Goal: Task Accomplishment & Management: Complete application form

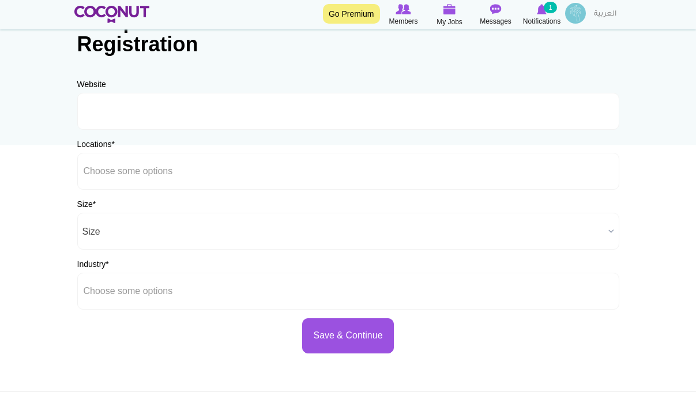
scroll to position [88, 0]
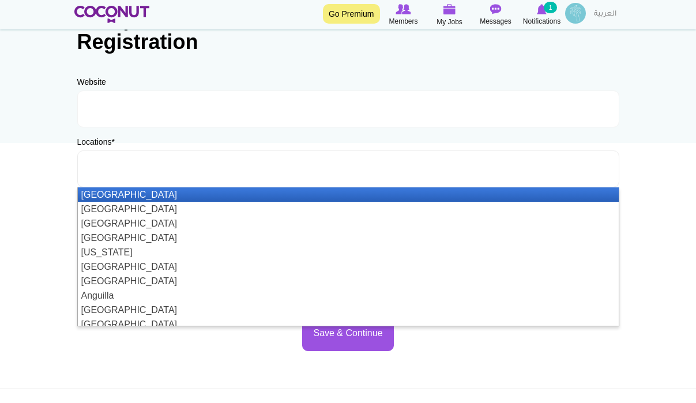
click at [220, 167] on ul at bounding box center [348, 169] width 542 height 37
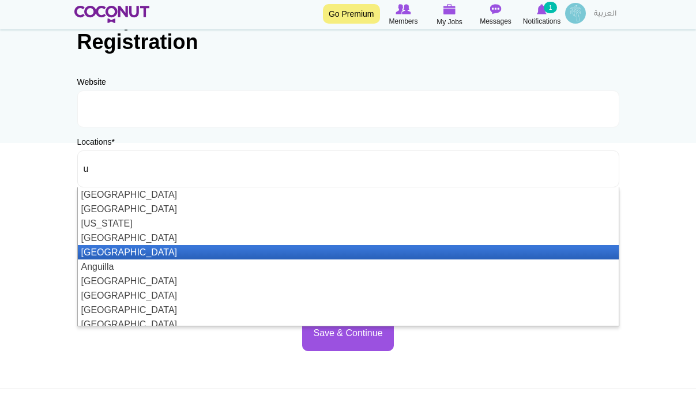
scroll to position [0, 0]
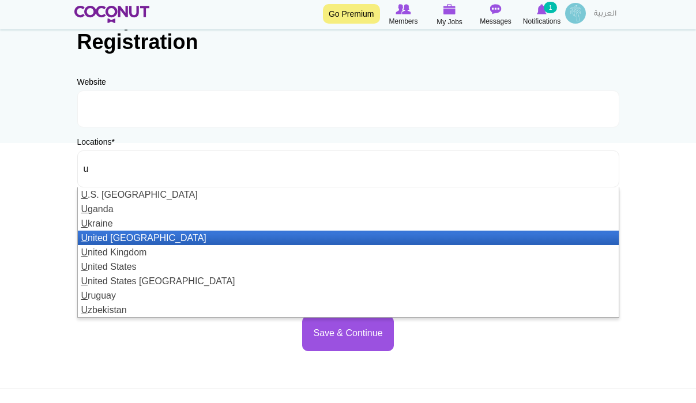
type input "u"
click at [164, 233] on li "U nited Arab Emirates" at bounding box center [348, 238] width 541 height 14
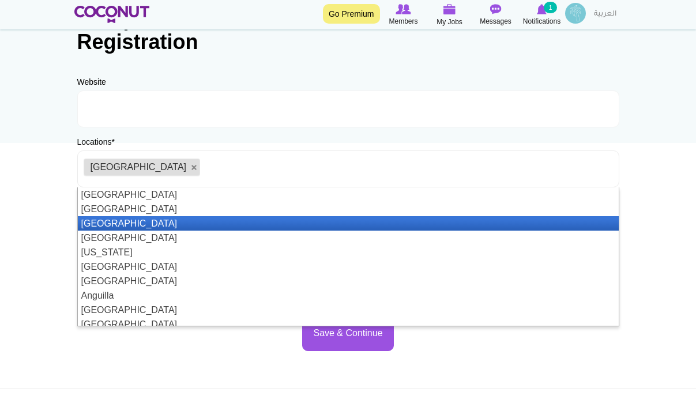
type input "d"
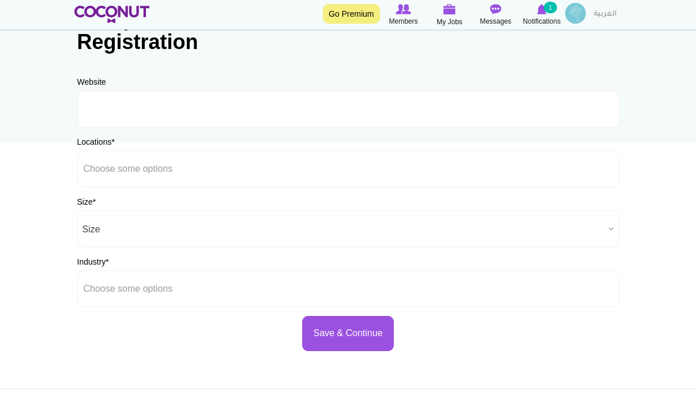
type input "Choose some optionsu"
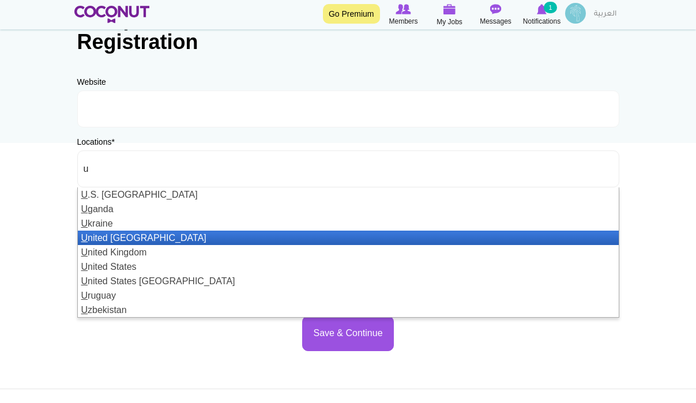
type input "u"
click at [199, 239] on li "U nited Arab Emirates" at bounding box center [348, 238] width 541 height 14
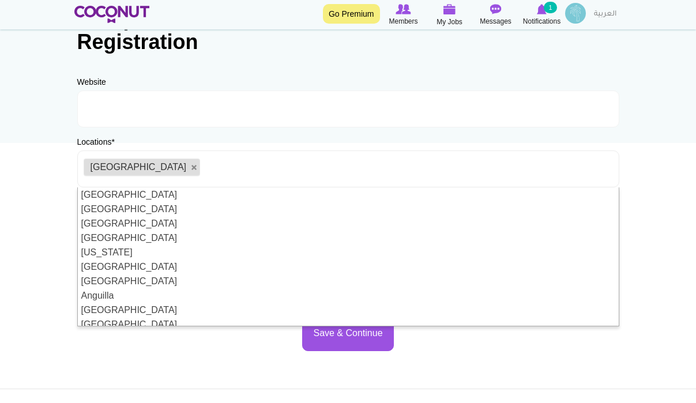
click at [41, 265] on body "Toggle navigation Go Premium Members My Jobs Post a Job Messages Notifications …" at bounding box center [348, 243] width 696 height 663
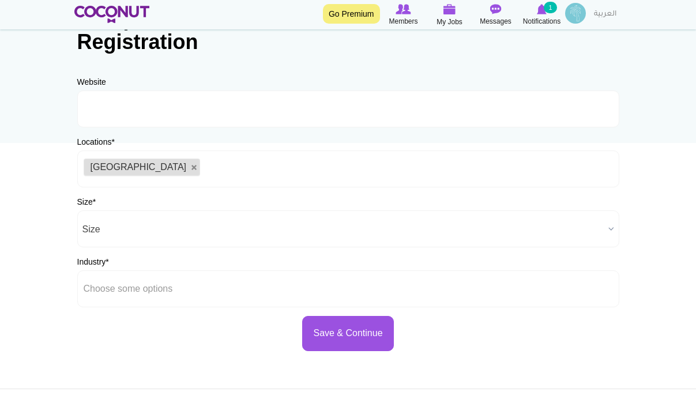
click at [133, 231] on span "Size" at bounding box center [344, 229] width 522 height 37
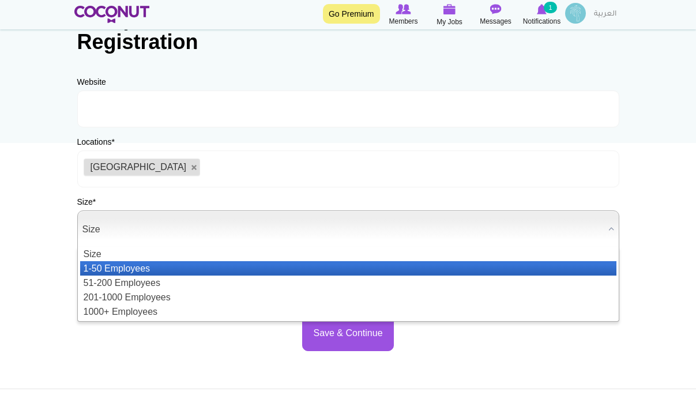
click at [138, 267] on li "1-50 Employees" at bounding box center [348, 268] width 537 height 14
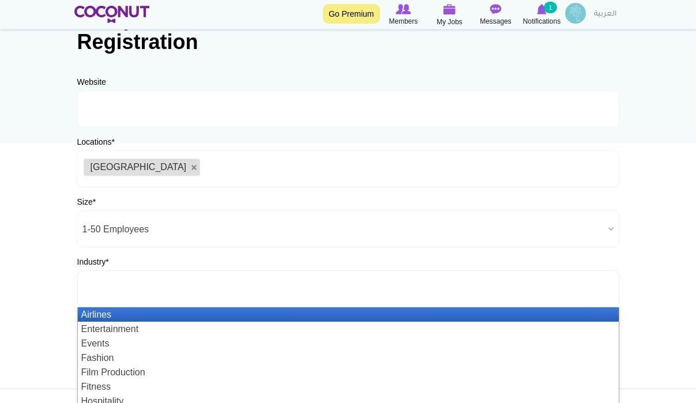
click at [141, 291] on input "text" at bounding box center [136, 289] width 104 height 10
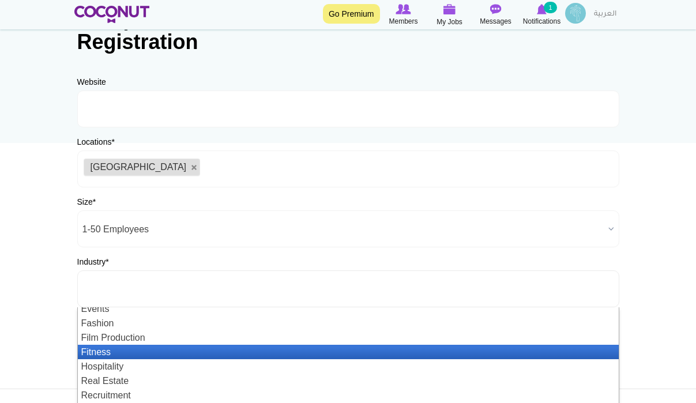
scroll to position [33, 0]
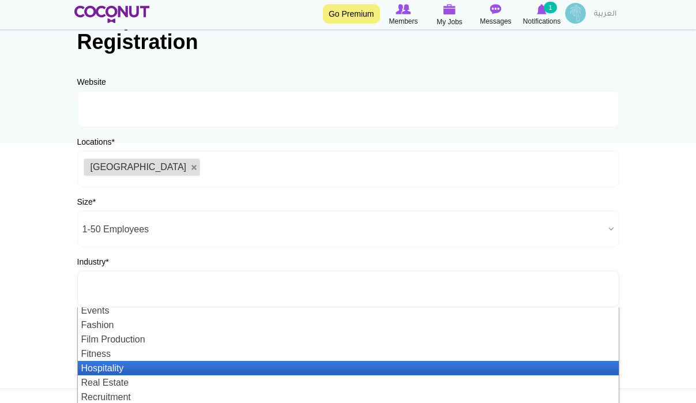
click at [141, 373] on li "Hospitality" at bounding box center [348, 368] width 541 height 14
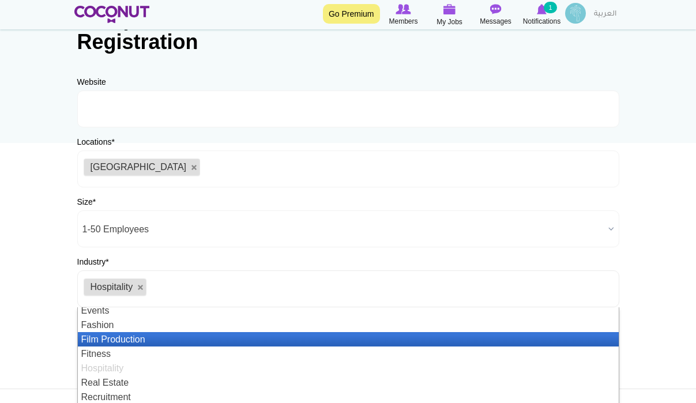
scroll to position [0, 0]
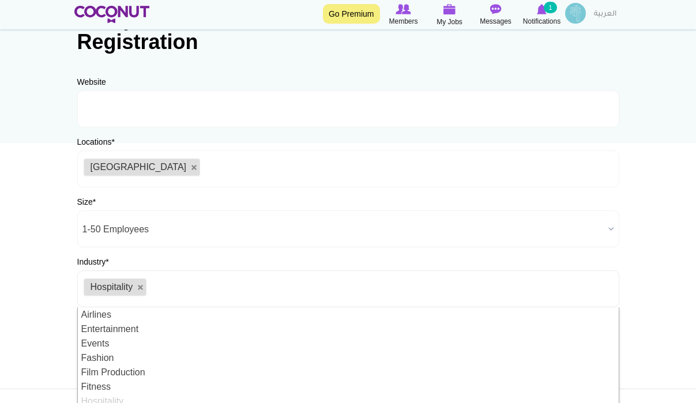
click at [33, 315] on body "Toggle navigation Go Premium Members My Jobs Post a Job Messages Notifications …" at bounding box center [348, 243] width 696 height 663
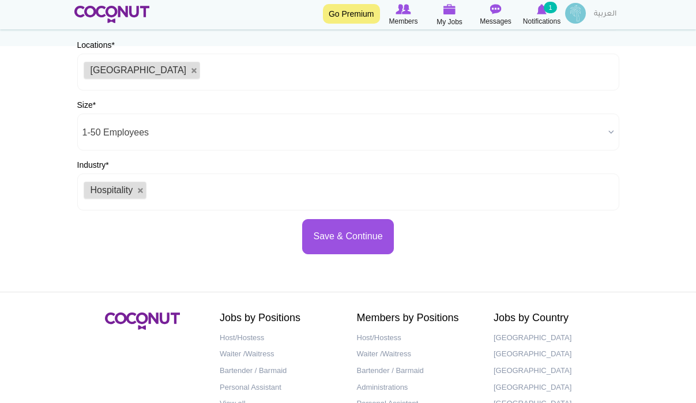
scroll to position [196, 0]
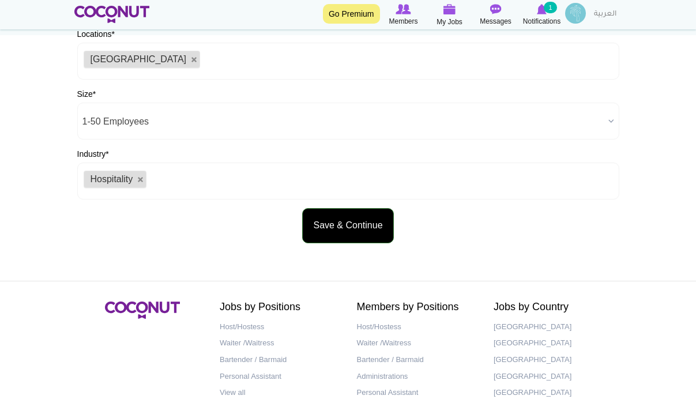
click at [340, 236] on button "Save & Continue" at bounding box center [347, 225] width 91 height 35
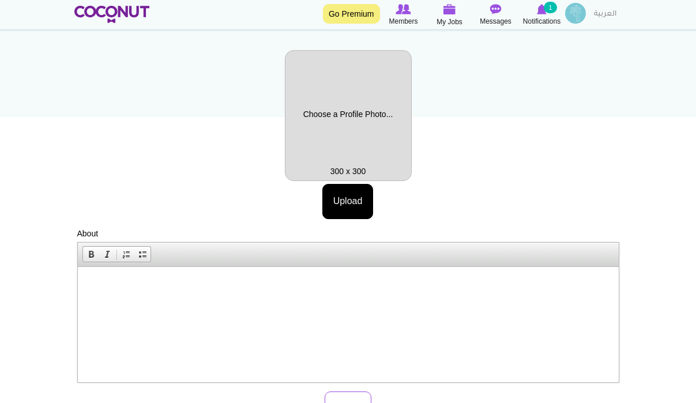
scroll to position [114, 0]
click at [218, 290] on p at bounding box center [348, 284] width 518 height 12
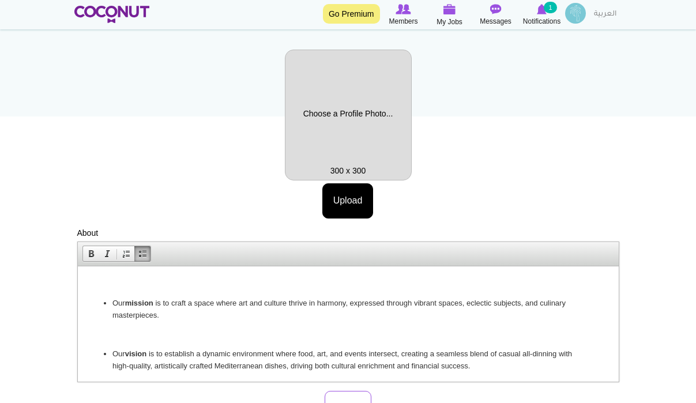
scroll to position [39, 0]
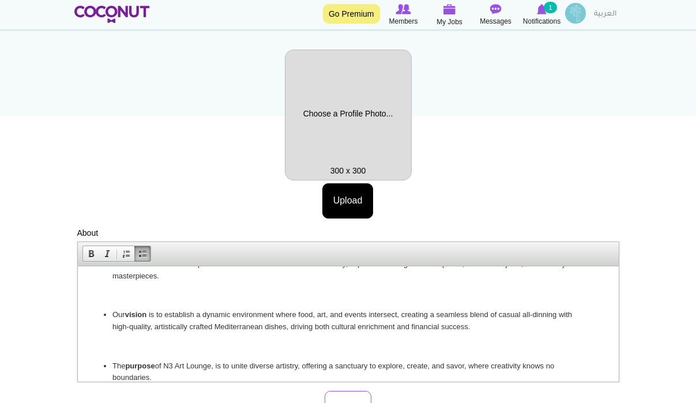
click at [119, 303] on body "Our mission is to craft a space where art and culture thrive in harmony, expres…" at bounding box center [348, 311] width 518 height 145
click at [118, 294] on p at bounding box center [348, 296] width 518 height 12
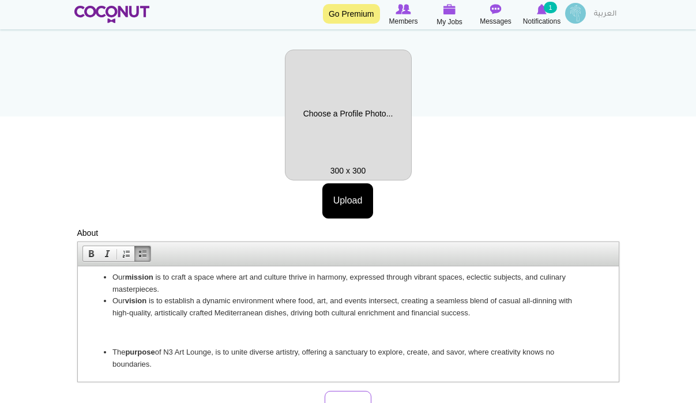
scroll to position [26, 0]
click at [114, 334] on p at bounding box center [348, 333] width 518 height 12
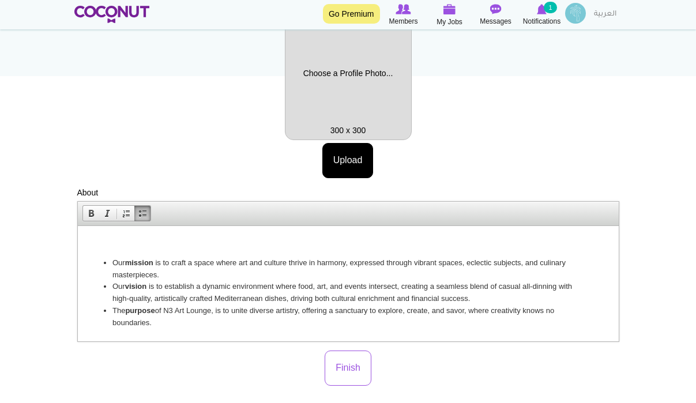
scroll to position [162, 0]
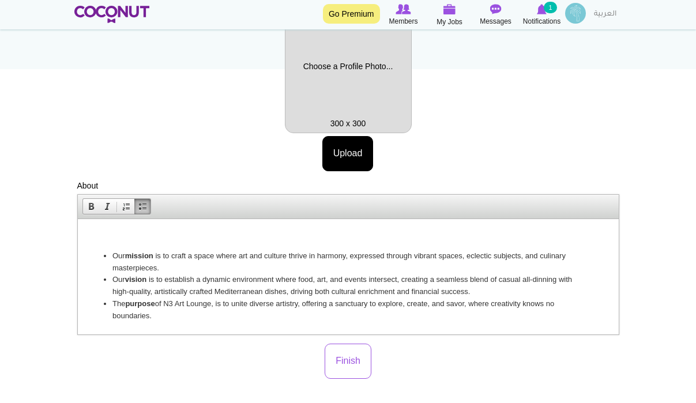
click at [119, 239] on p at bounding box center [348, 237] width 518 height 12
click at [153, 258] on strong "mission" at bounding box center [139, 256] width 28 height 9
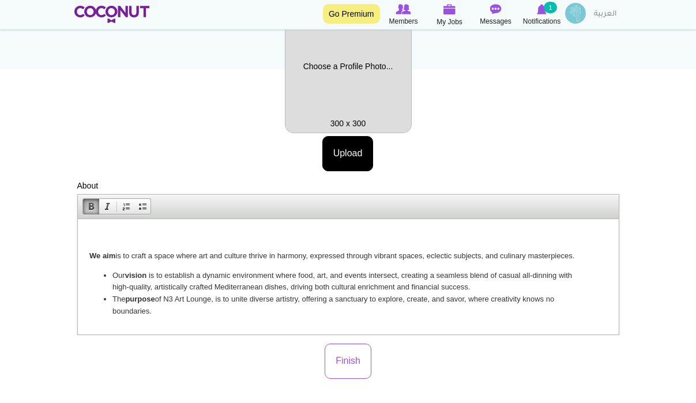
click at [91, 207] on span at bounding box center [91, 206] width 9 height 9
click at [110, 278] on ul "Our vision is to establish a dynamic environment where food, art, and events in…" at bounding box center [348, 294] width 518 height 48
click at [147, 276] on strong "vision" at bounding box center [136, 275] width 22 height 9
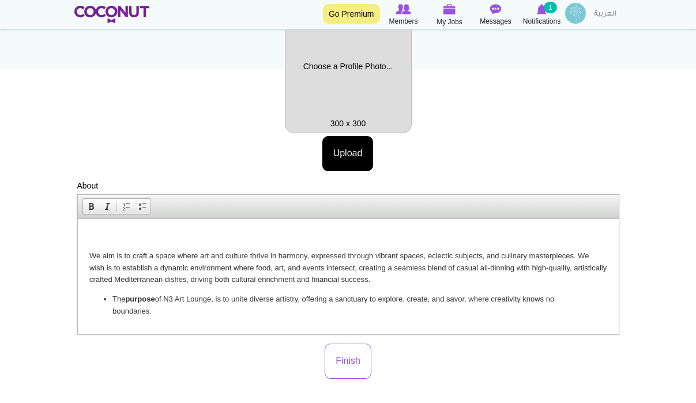
click at [113, 269] on p "We aim is to craft a space where art and culture thrive in harmony, expressed t…" at bounding box center [348, 268] width 518 height 36
click at [113, 298] on li "The purpose of N3 Art Lounge, is to unite diverse artistry, offering a sanctuar…" at bounding box center [348, 306] width 472 height 24
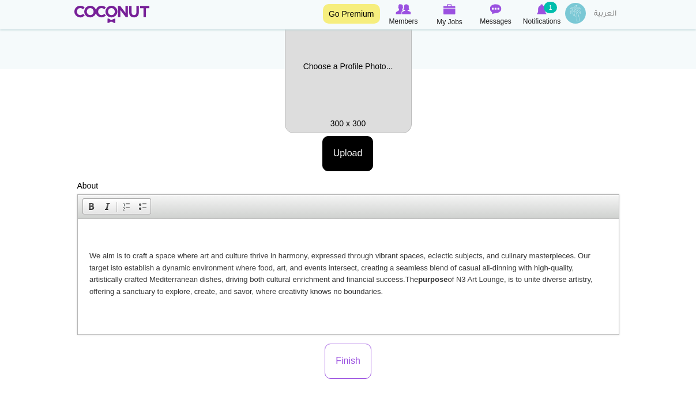
drag, startPoint x: 454, startPoint y: 280, endPoint x: 424, endPoint y: 284, distance: 30.4
click at [425, 284] on p "We aim is to craft a space where art and culture thrive in harmony, expressed t…" at bounding box center [348, 274] width 518 height 48
click at [84, 206] on link "Bold" at bounding box center [91, 206] width 16 height 15
click at [433, 295] on p "We aim is to craft a space where art and culture thrive in harmony, expressed t…" at bounding box center [348, 274] width 518 height 48
click at [425, 280] on p "We aim is to craft a space where art and culture thrive in harmony, expressed t…" at bounding box center [348, 274] width 518 height 48
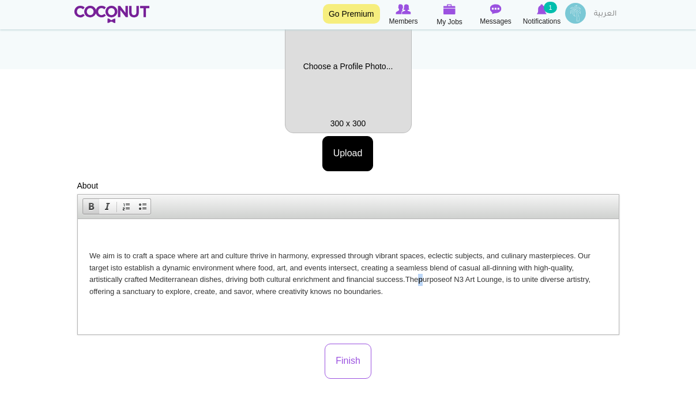
click at [87, 207] on span at bounding box center [91, 206] width 9 height 9
click at [87, 208] on span at bounding box center [91, 206] width 9 height 9
click at [402, 301] on html "We aim is to craft a space where art and culture thrive in harmony, expressed t…" at bounding box center [347, 264] width 541 height 91
click at [354, 361] on button "Finish" at bounding box center [348, 361] width 47 height 35
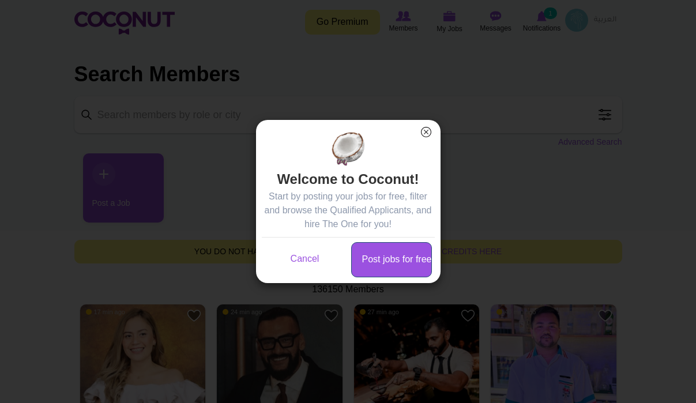
click at [399, 266] on link "Post jobs for free" at bounding box center [391, 259] width 81 height 35
